Goal: Task Accomplishment & Management: Use online tool/utility

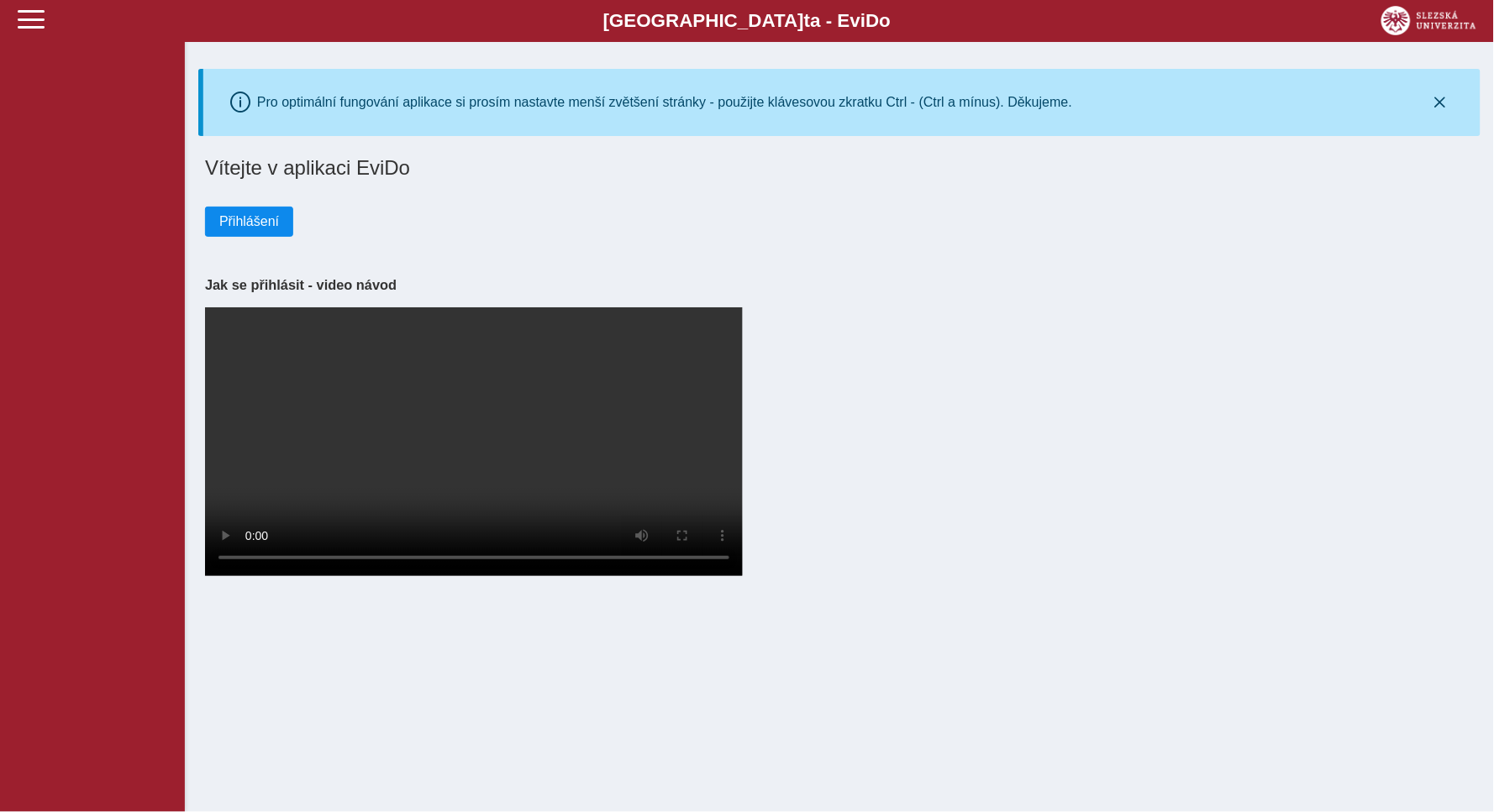
click at [238, 221] on span "Přihlášení" at bounding box center [249, 222] width 60 height 15
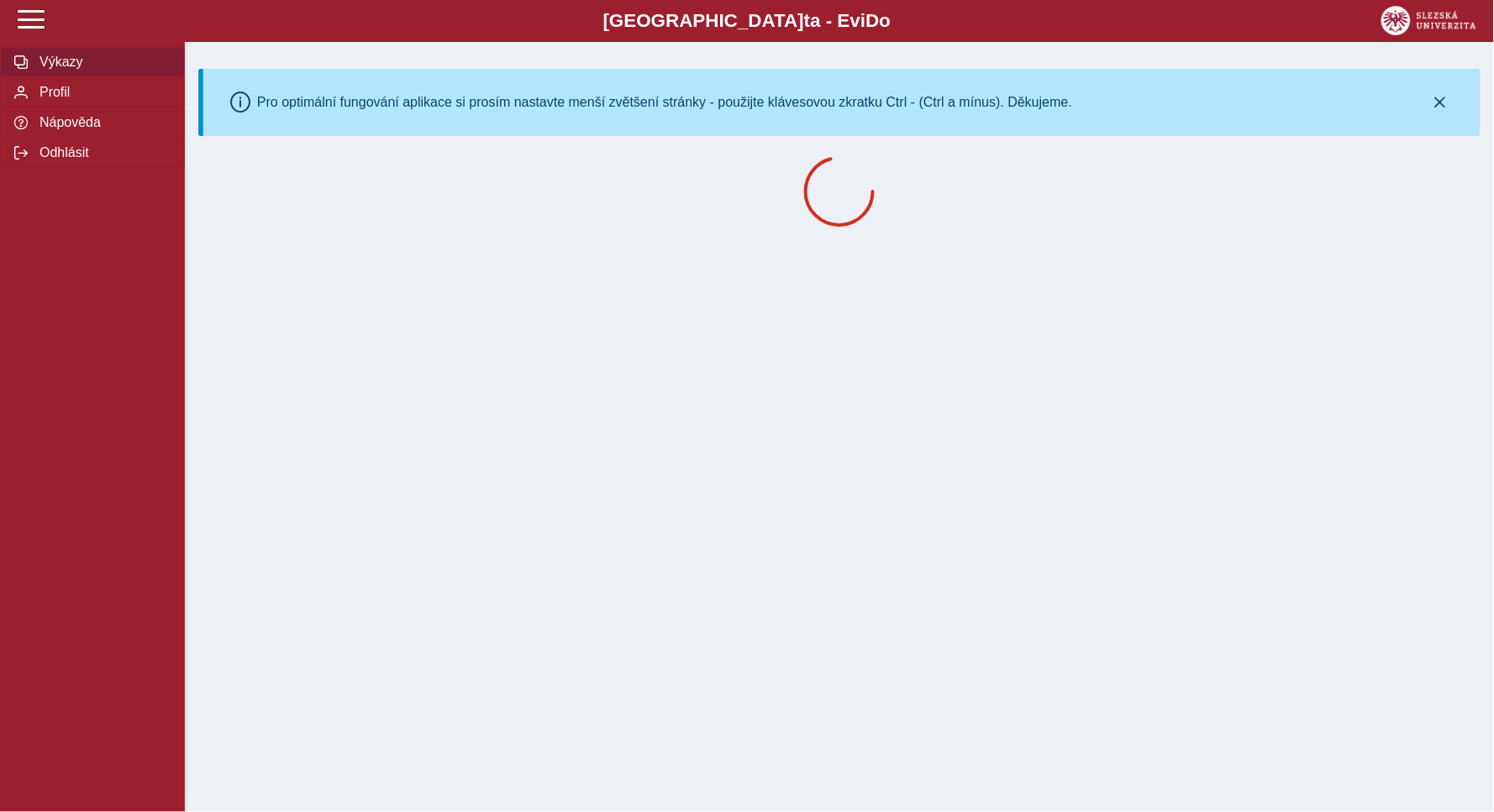
click at [72, 63] on span "Výkazy" at bounding box center [102, 62] width 136 height 15
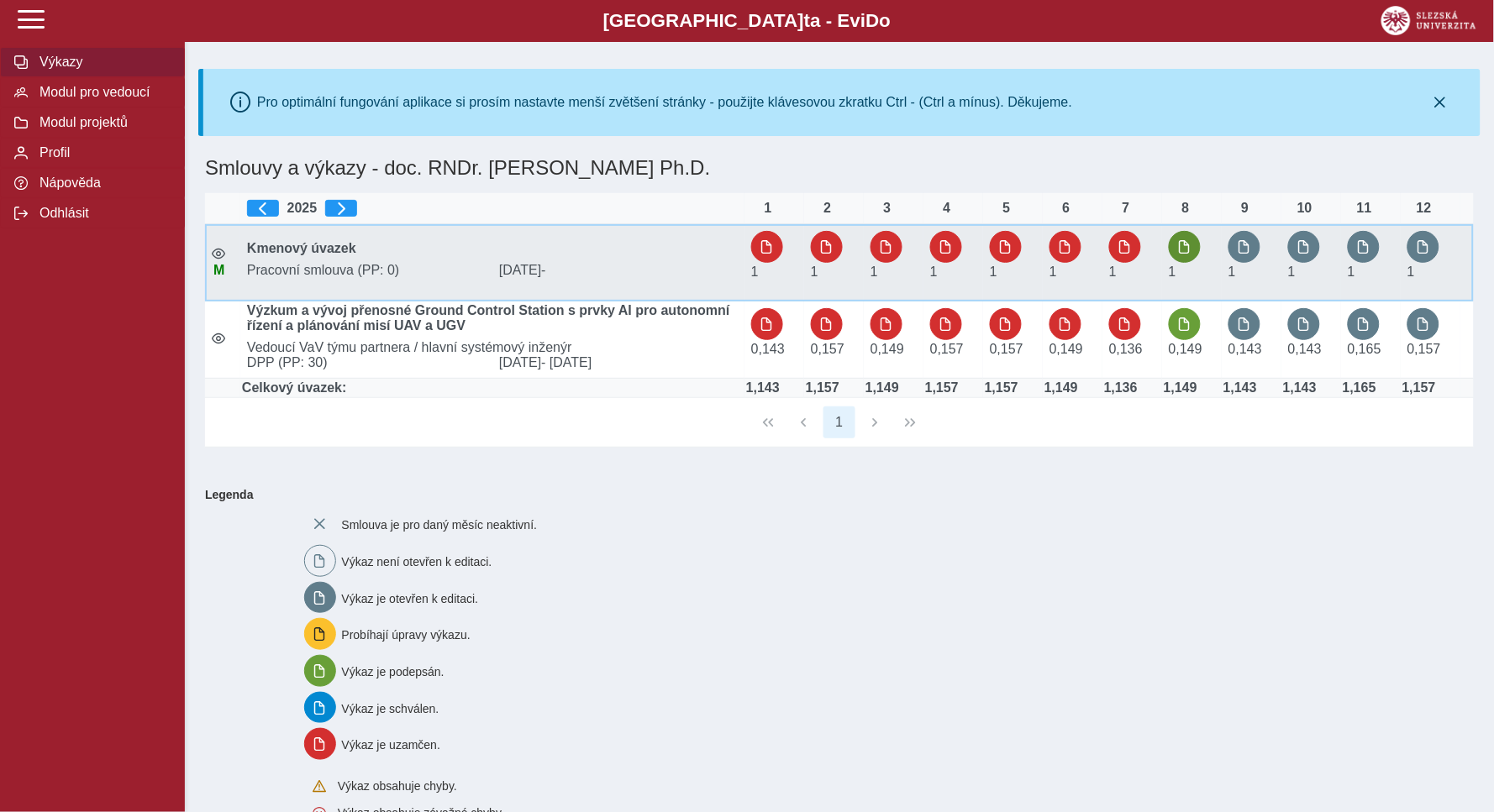
click at [1185, 242] on span "button" at bounding box center [1184, 247] width 14 height 14
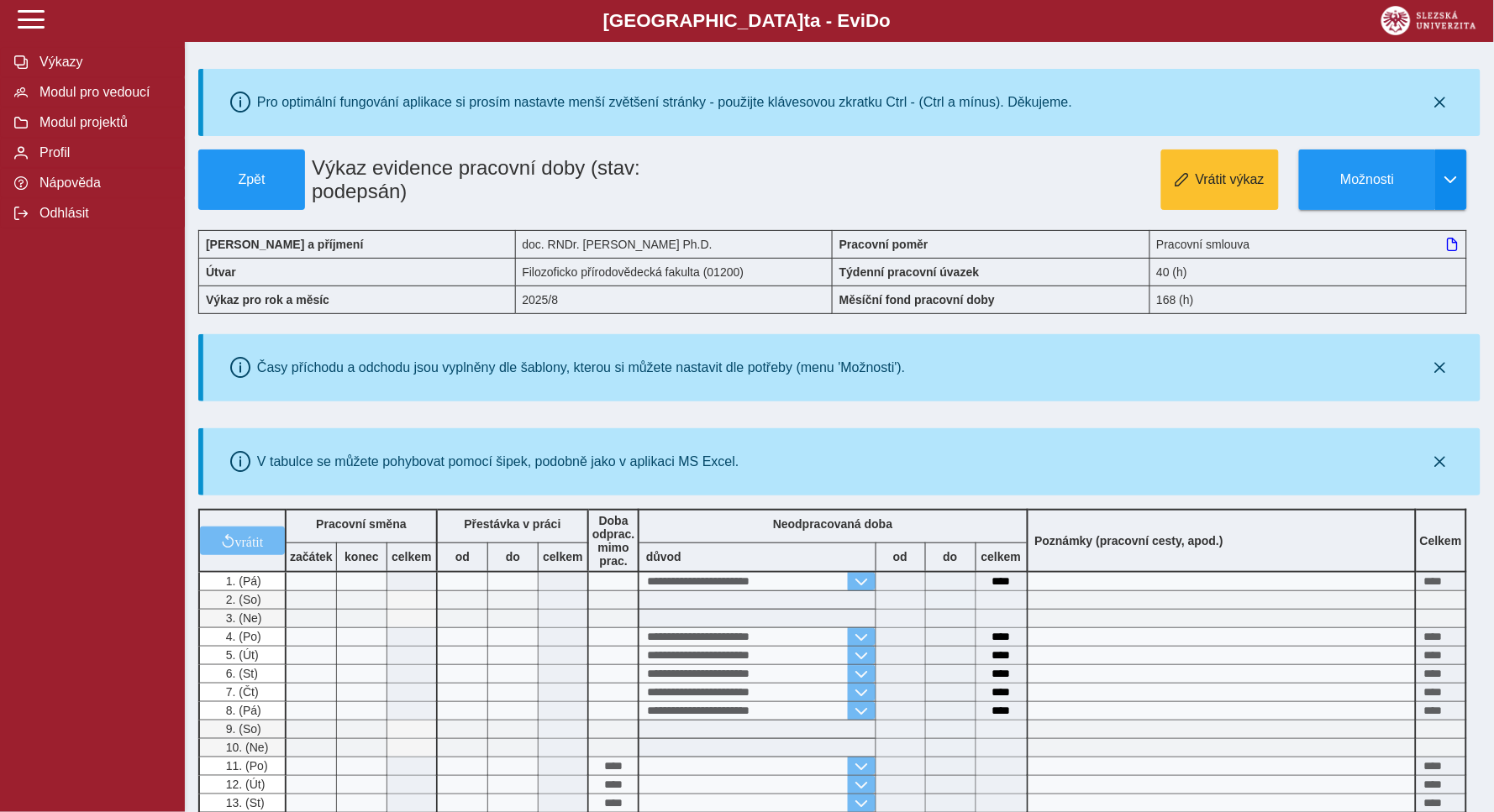
click at [1448, 177] on span "button" at bounding box center [1451, 180] width 14 height 14
click at [1226, 489] on div "V tabulce se můžete pohybovat pomocí šipek, podobně jako v aplikaci MS Excel." at bounding box center [842, 461] width 1263 height 54
